Goal: Find specific page/section: Find specific page/section

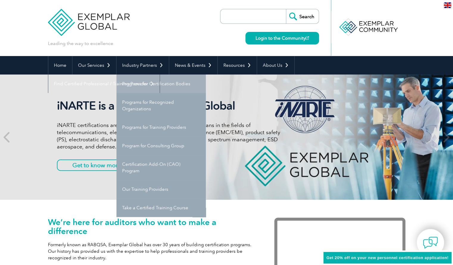
click at [148, 86] on link "Programs for Certification Bodies" at bounding box center [160, 83] width 89 height 18
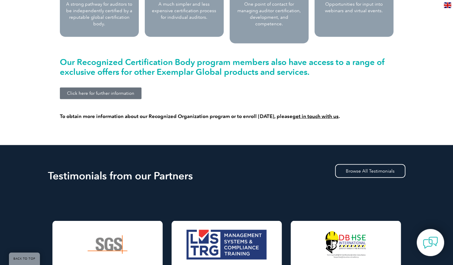
scroll to position [613, 0]
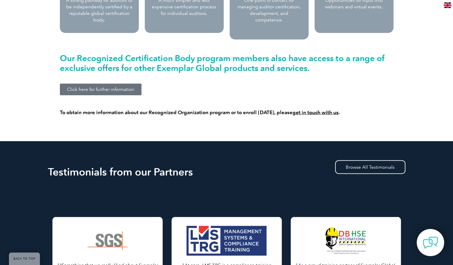
click at [128, 87] on span "Click here for further information" at bounding box center [100, 89] width 67 height 4
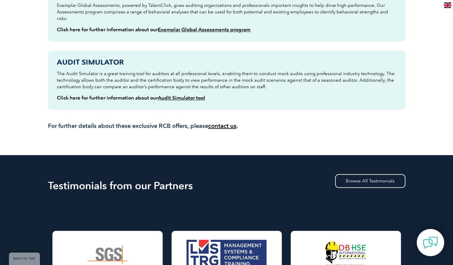
scroll to position [312, 0]
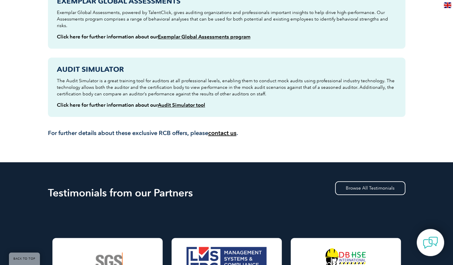
click at [193, 102] on link "Audit Simulator tool" at bounding box center [181, 105] width 47 height 6
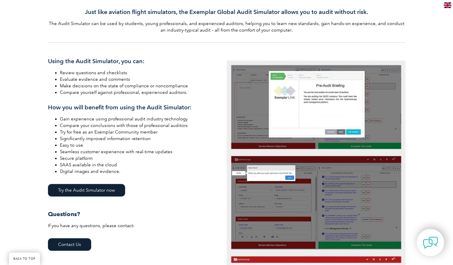
scroll to position [179, 0]
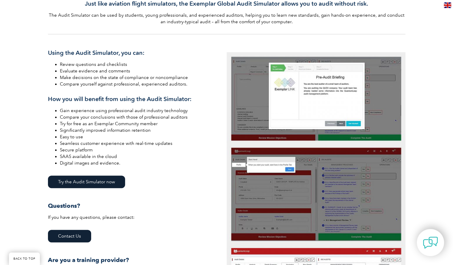
click at [91, 185] on link "Try the Audit Simulator now" at bounding box center [86, 181] width 77 height 13
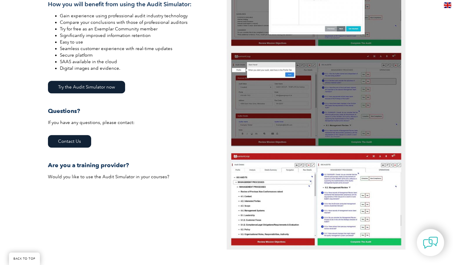
scroll to position [298, 0]
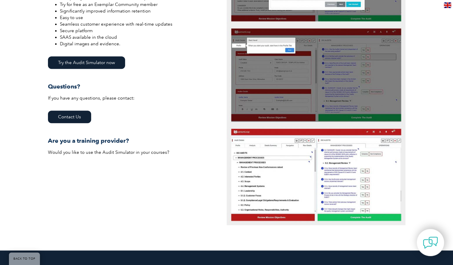
click at [84, 118] on link "Contact Us" at bounding box center [69, 116] width 43 height 13
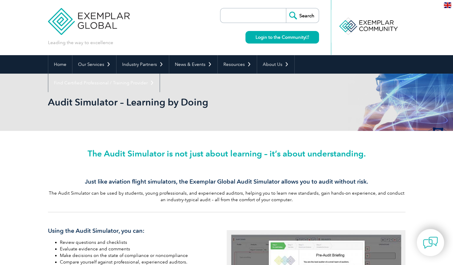
scroll to position [0, 0]
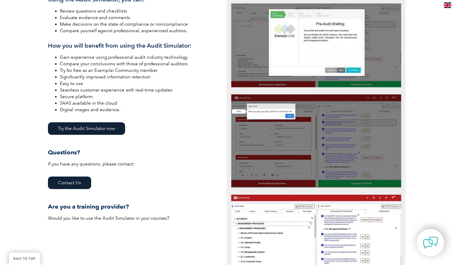
scroll to position [232, 0]
